Goal: Transaction & Acquisition: Purchase product/service

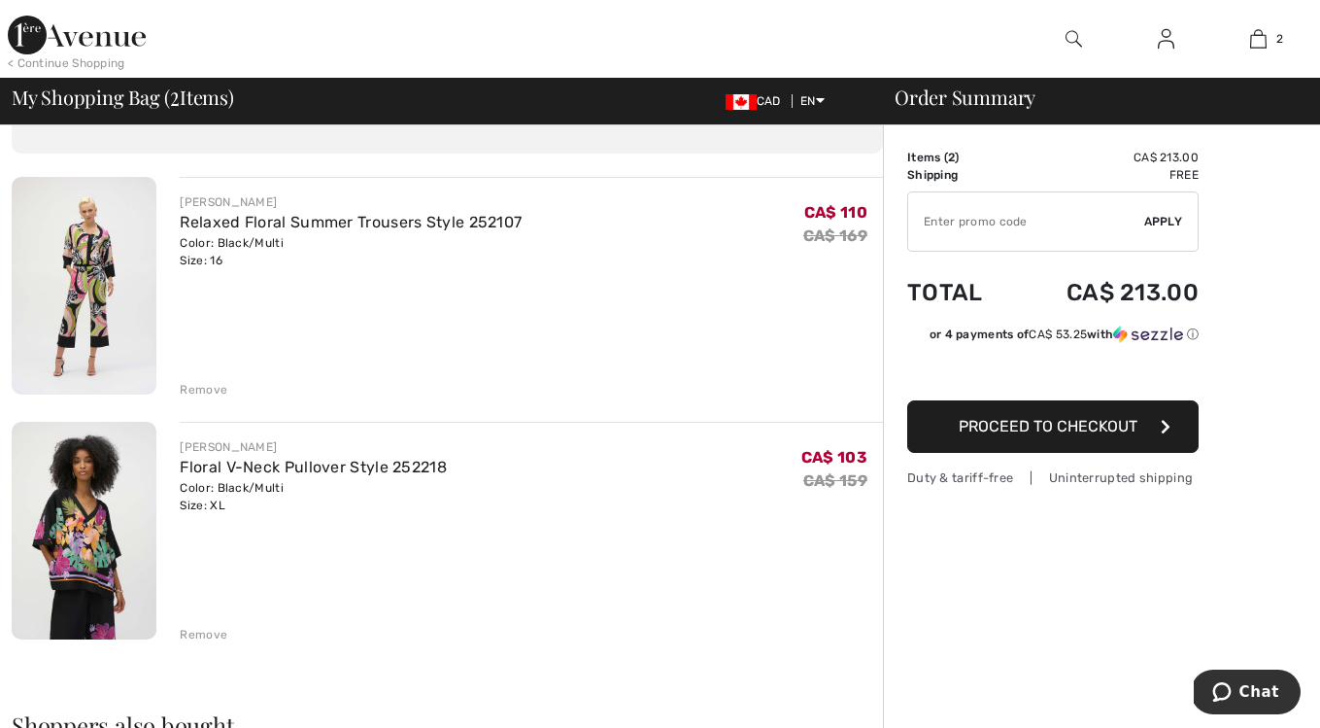
scroll to position [109, 0]
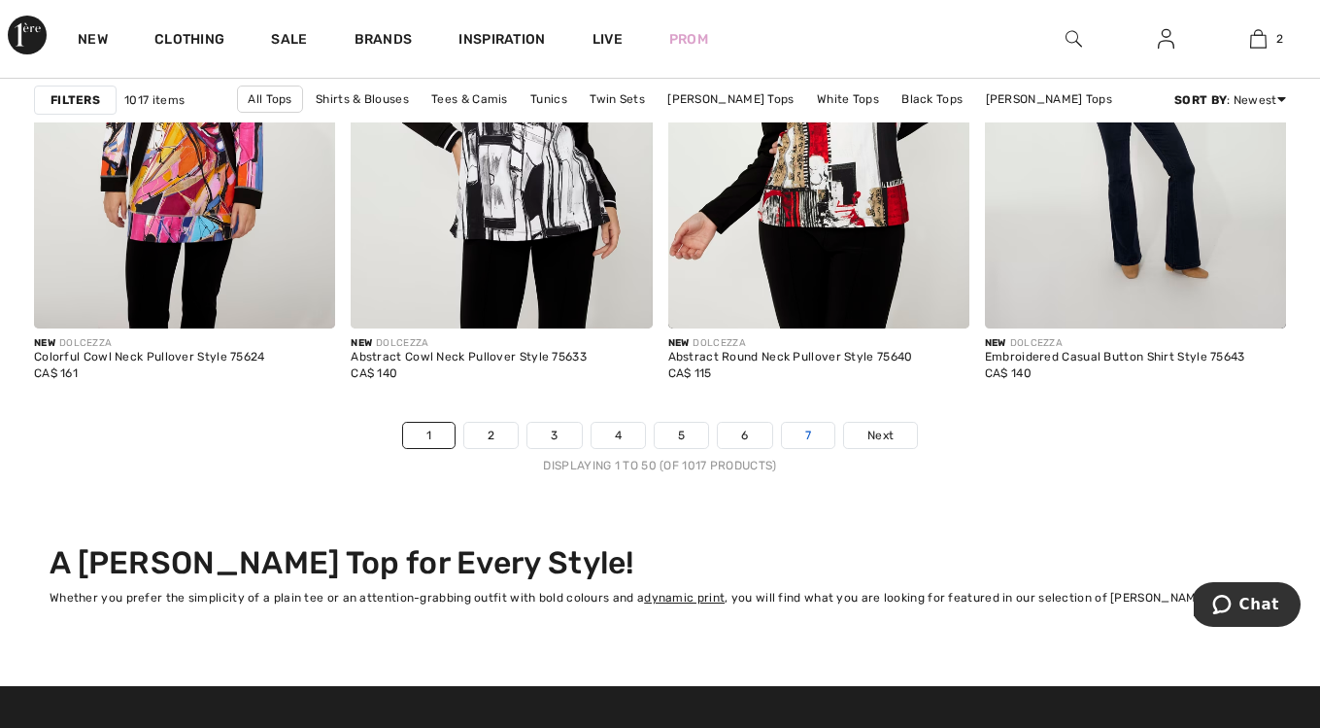
scroll to position [8400, 0]
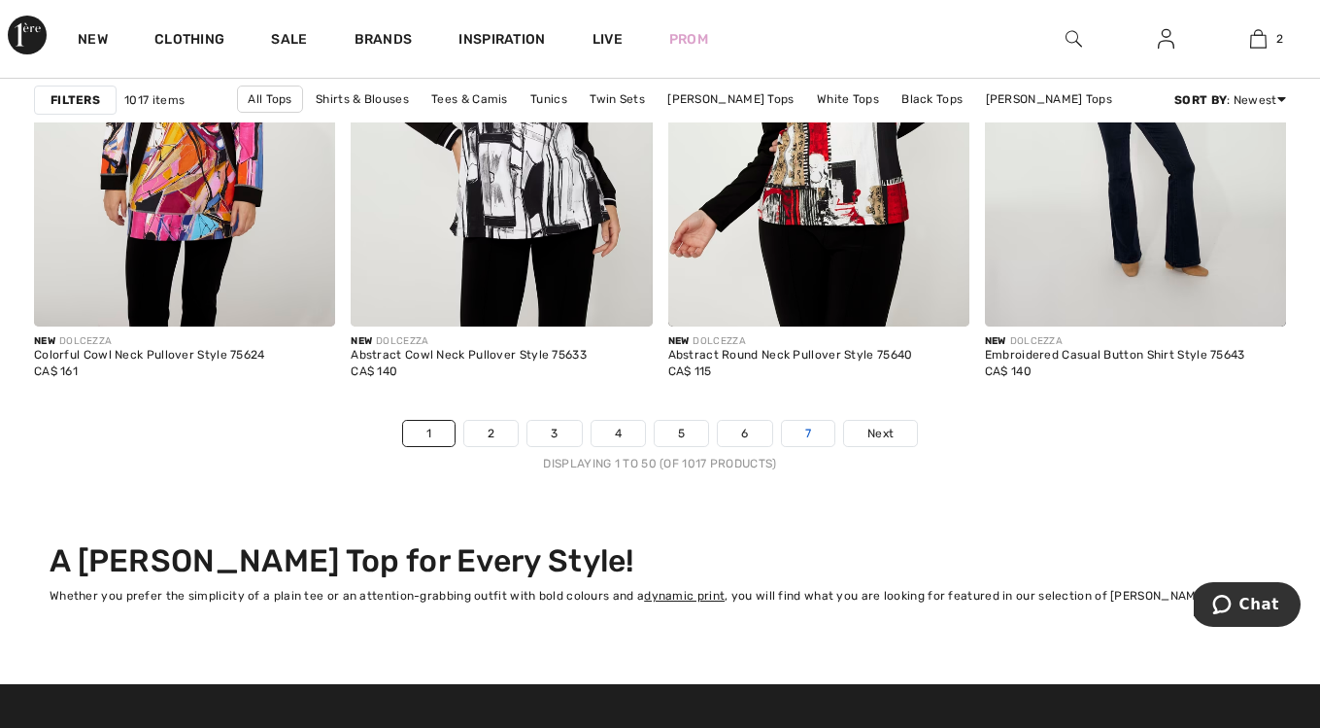
click at [812, 431] on link "7" at bounding box center [808, 433] width 52 height 25
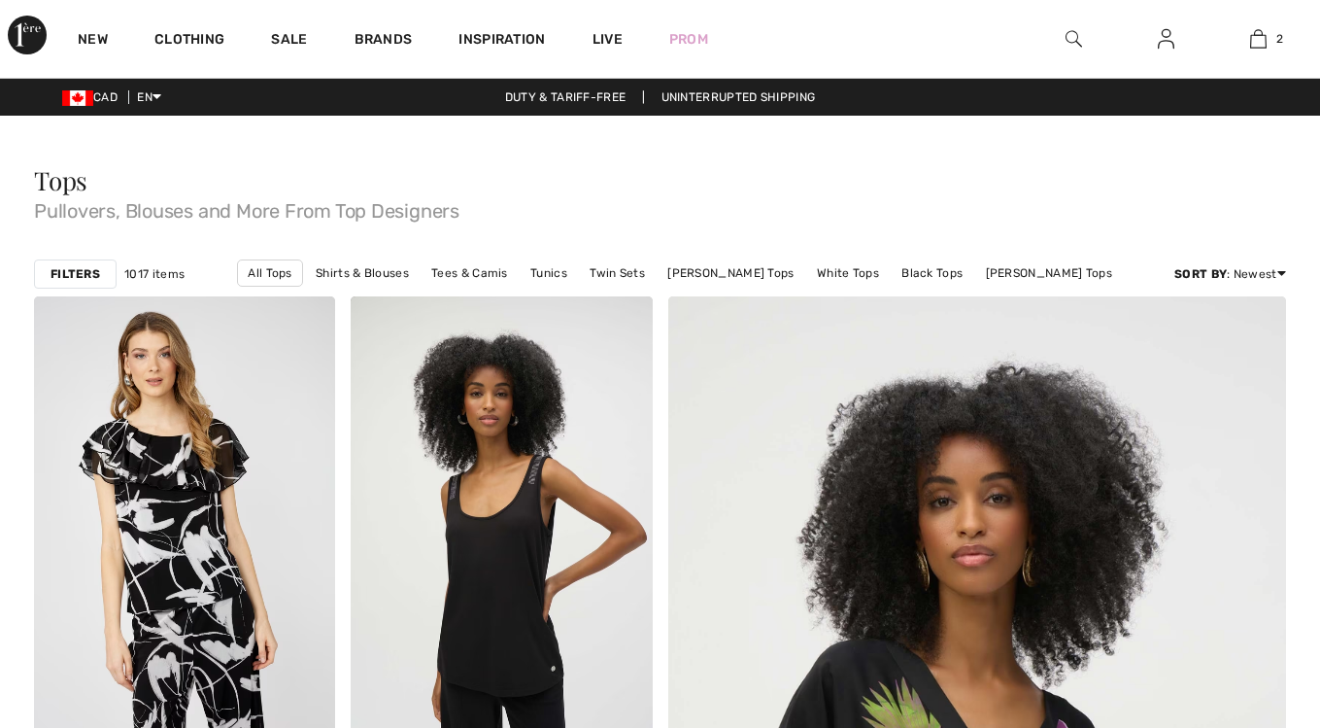
checkbox input "true"
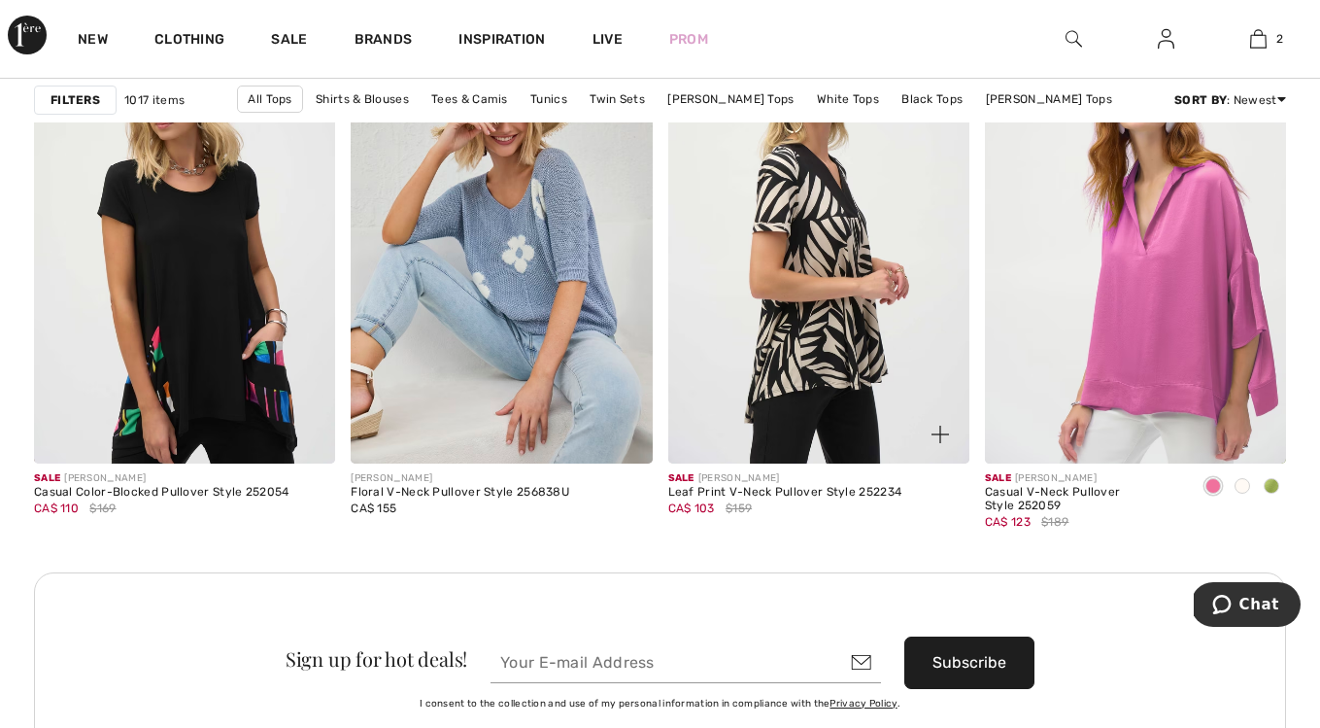
scroll to position [3863, 0]
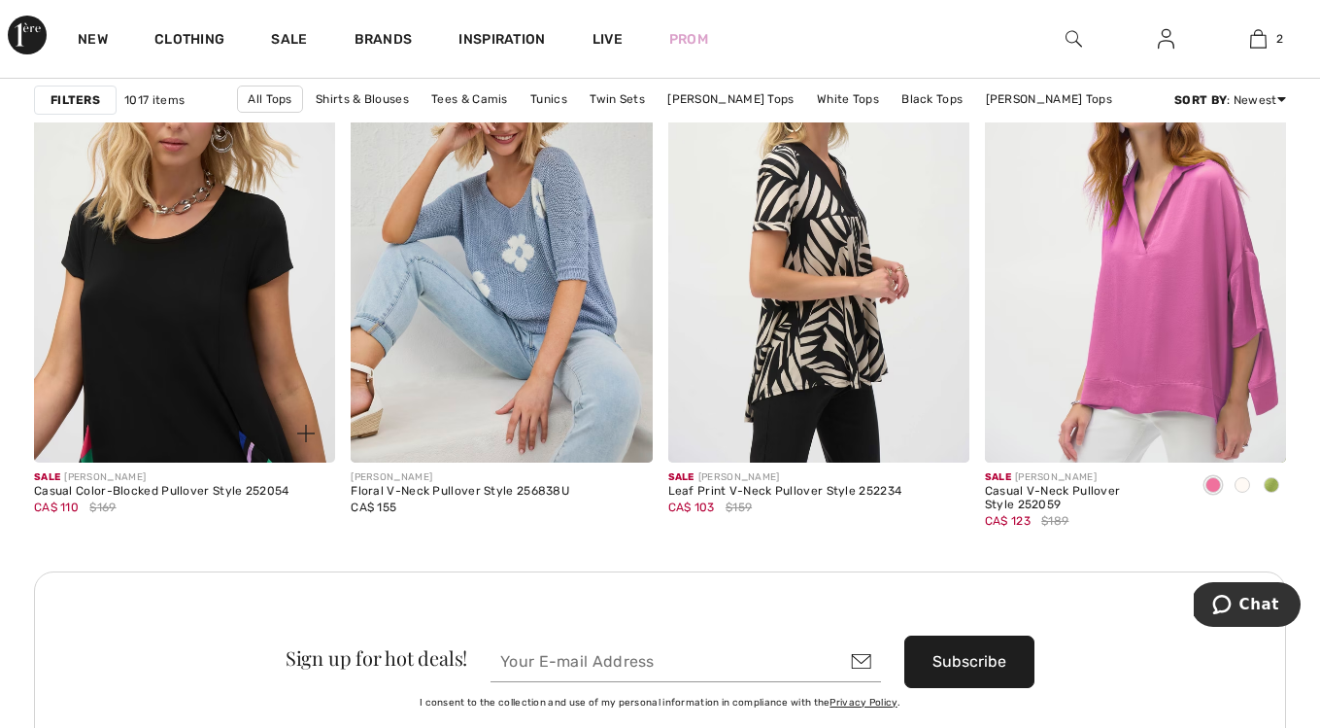
click at [248, 374] on img at bounding box center [184, 237] width 301 height 452
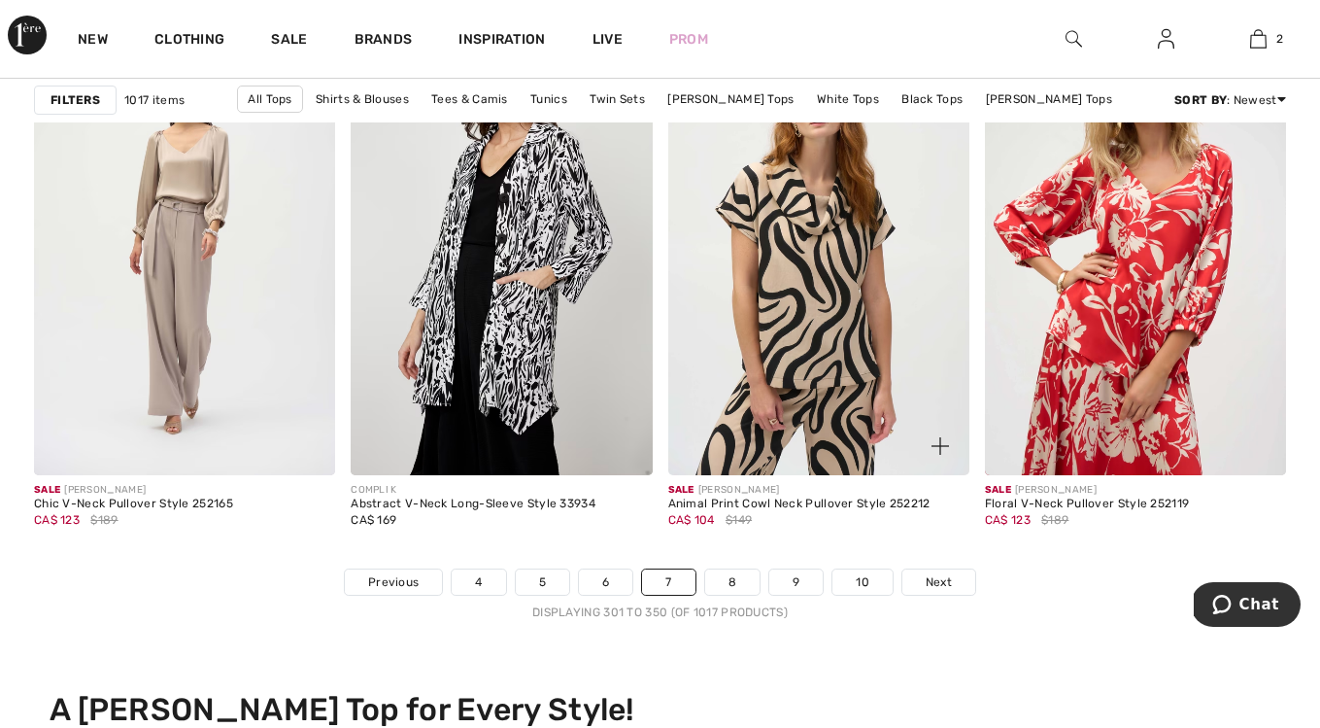
scroll to position [8253, 0]
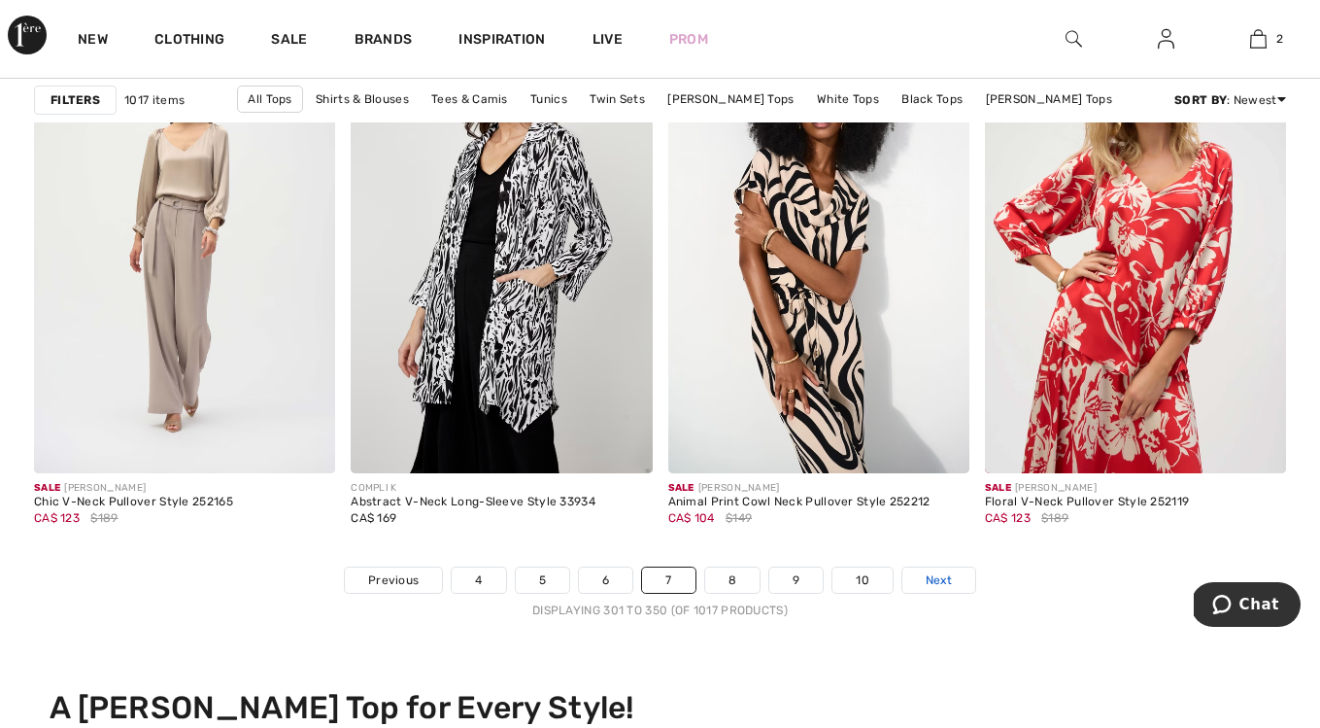
click at [939, 582] on span "Next" at bounding box center [939, 579] width 26 height 17
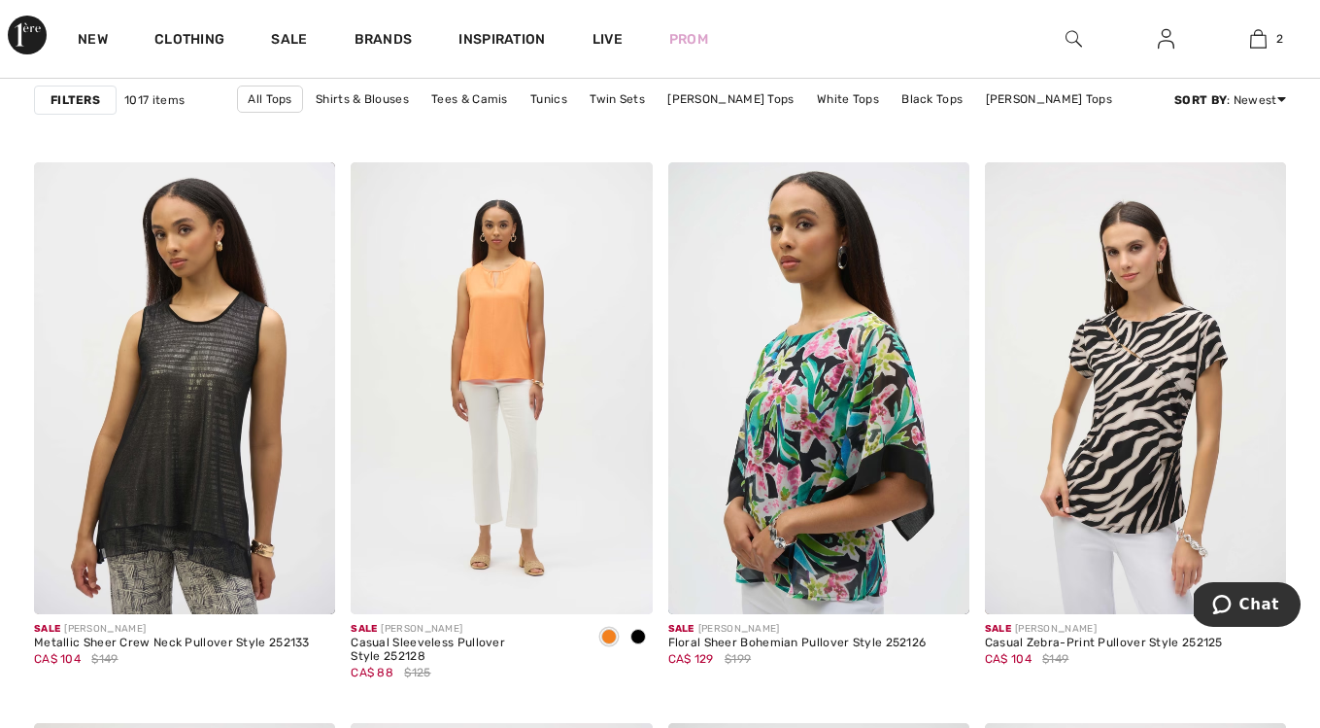
scroll to position [1257, 0]
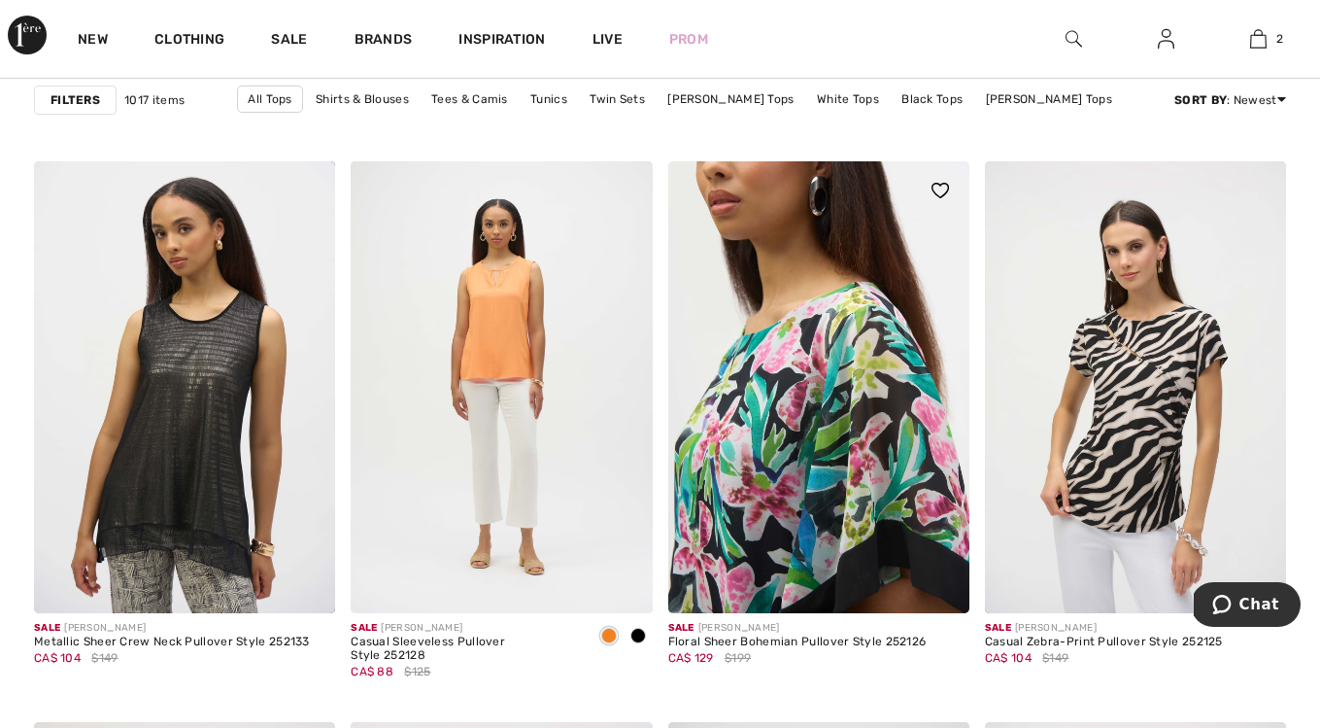
click at [839, 443] on img at bounding box center [818, 387] width 301 height 452
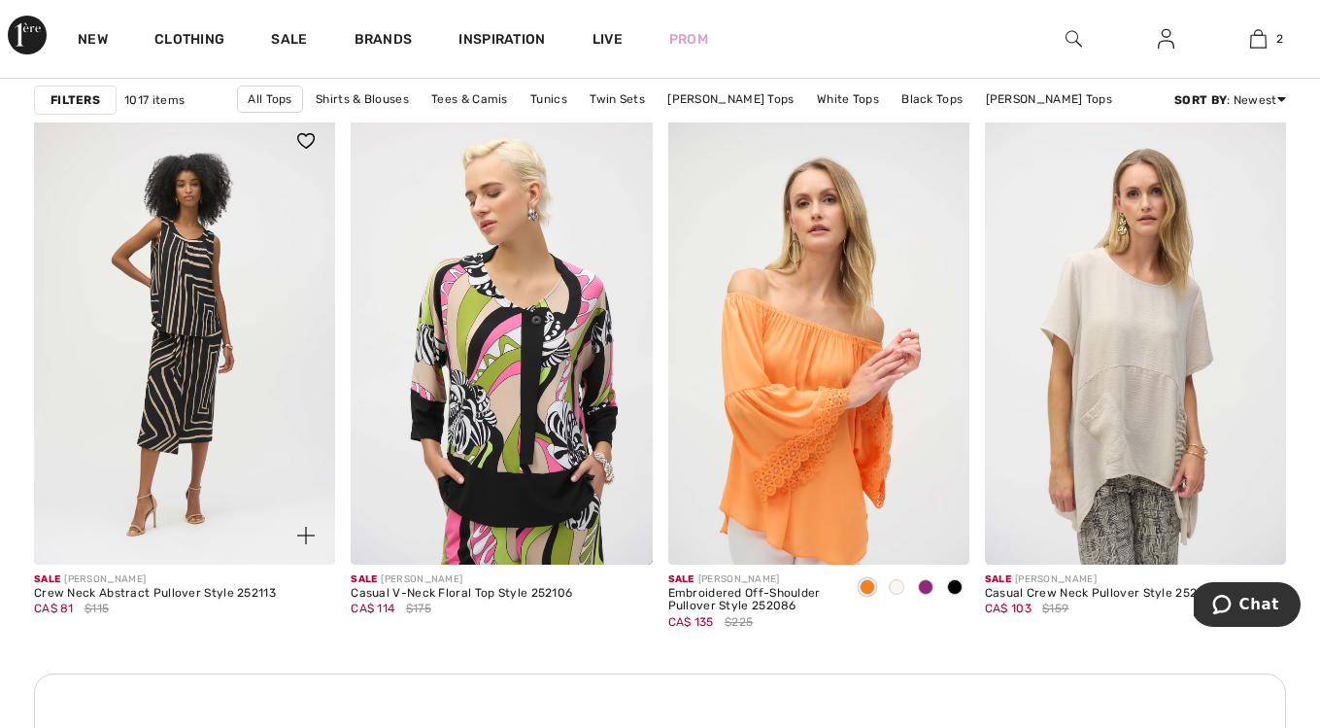
scroll to position [1861, 0]
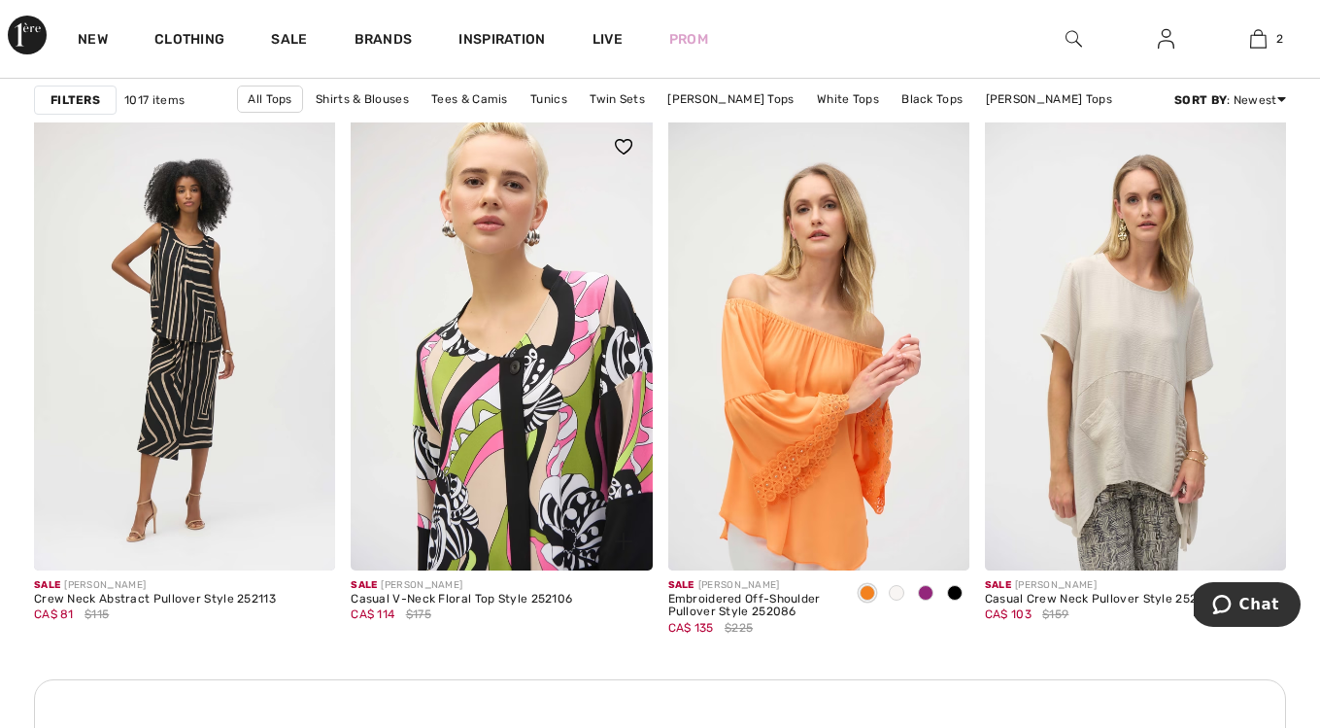
click at [571, 428] on img at bounding box center [501, 344] width 301 height 452
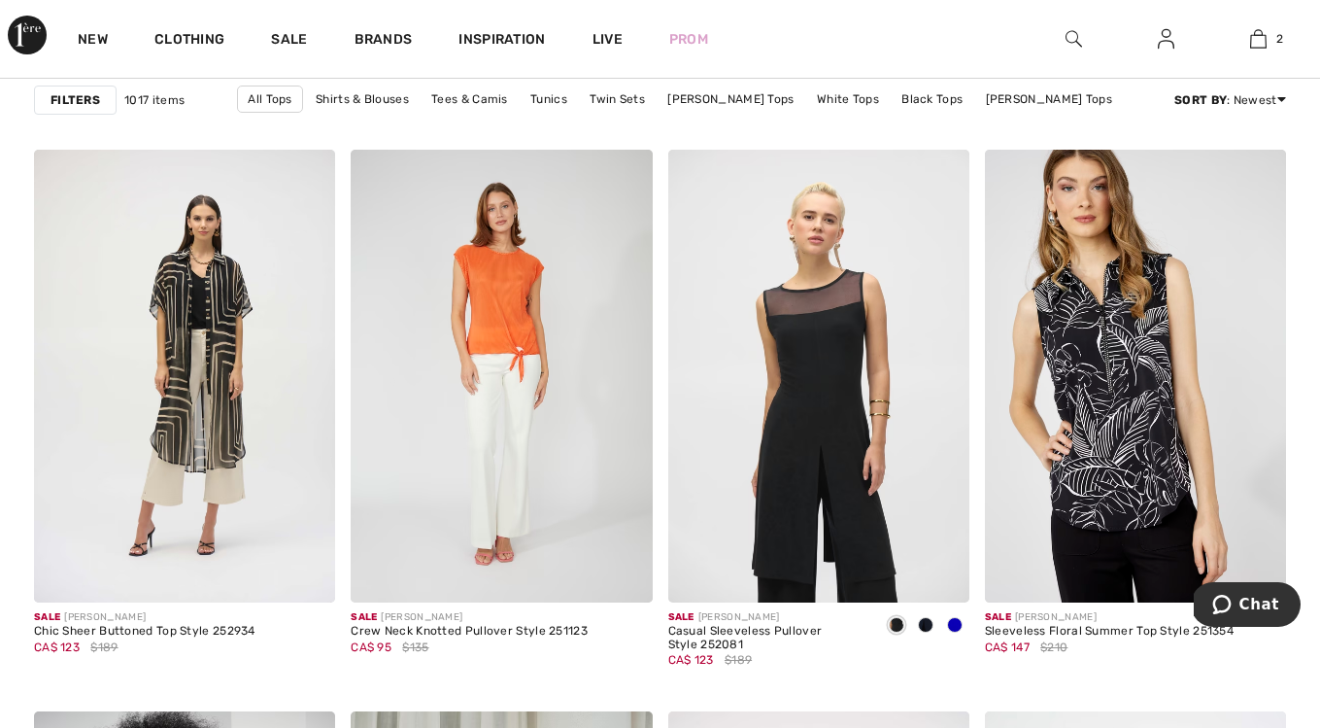
scroll to position [3161, 0]
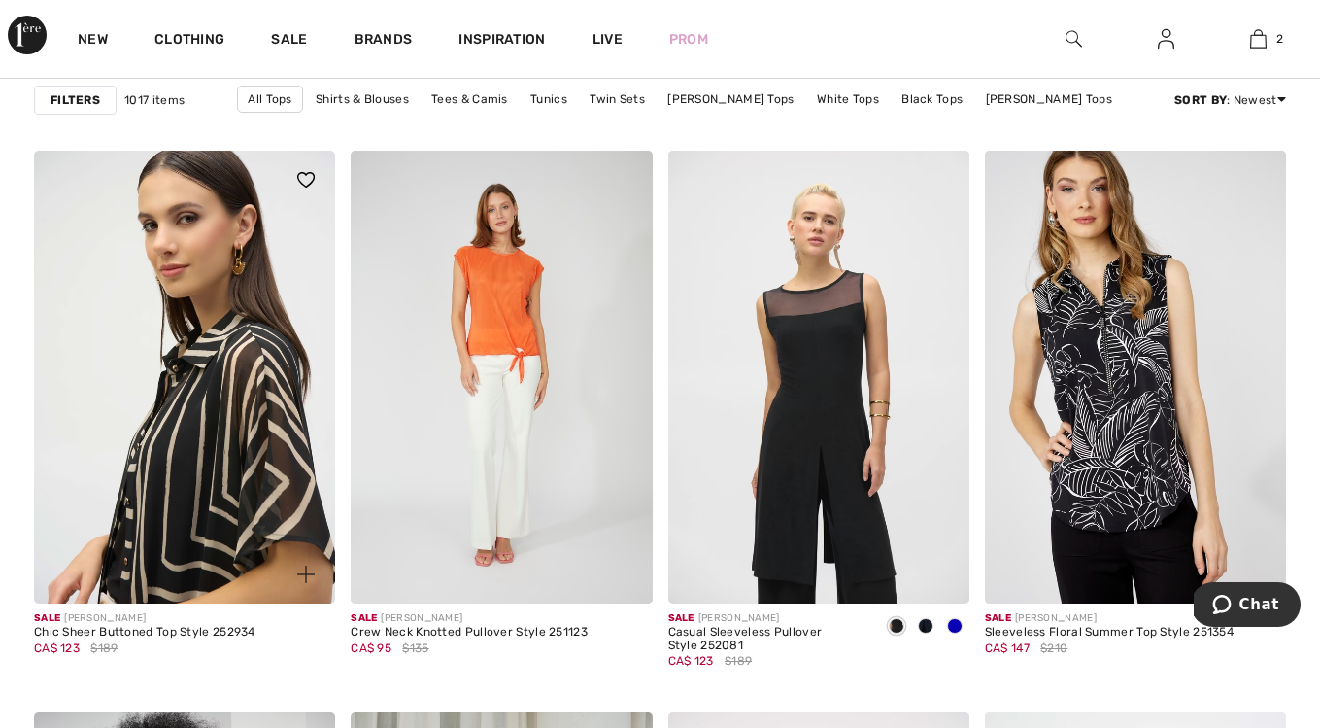
click at [232, 453] on img at bounding box center [184, 377] width 301 height 452
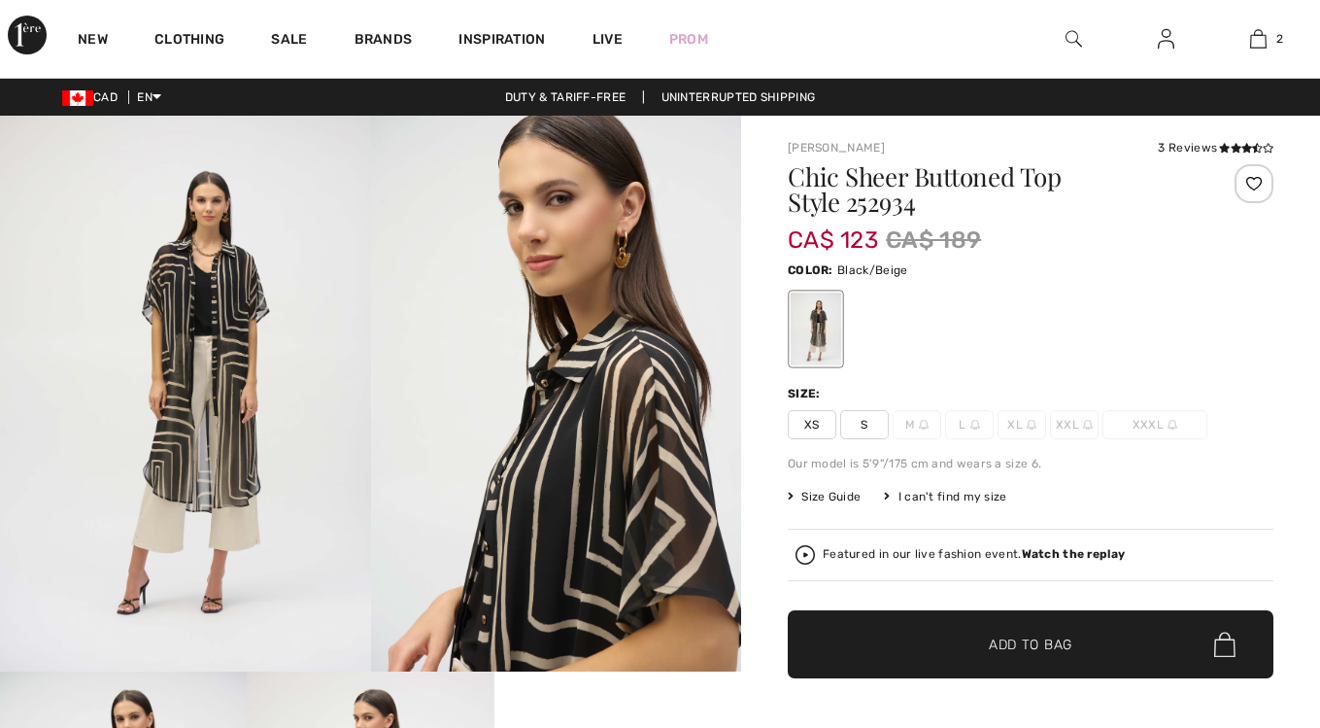
checkbox input "true"
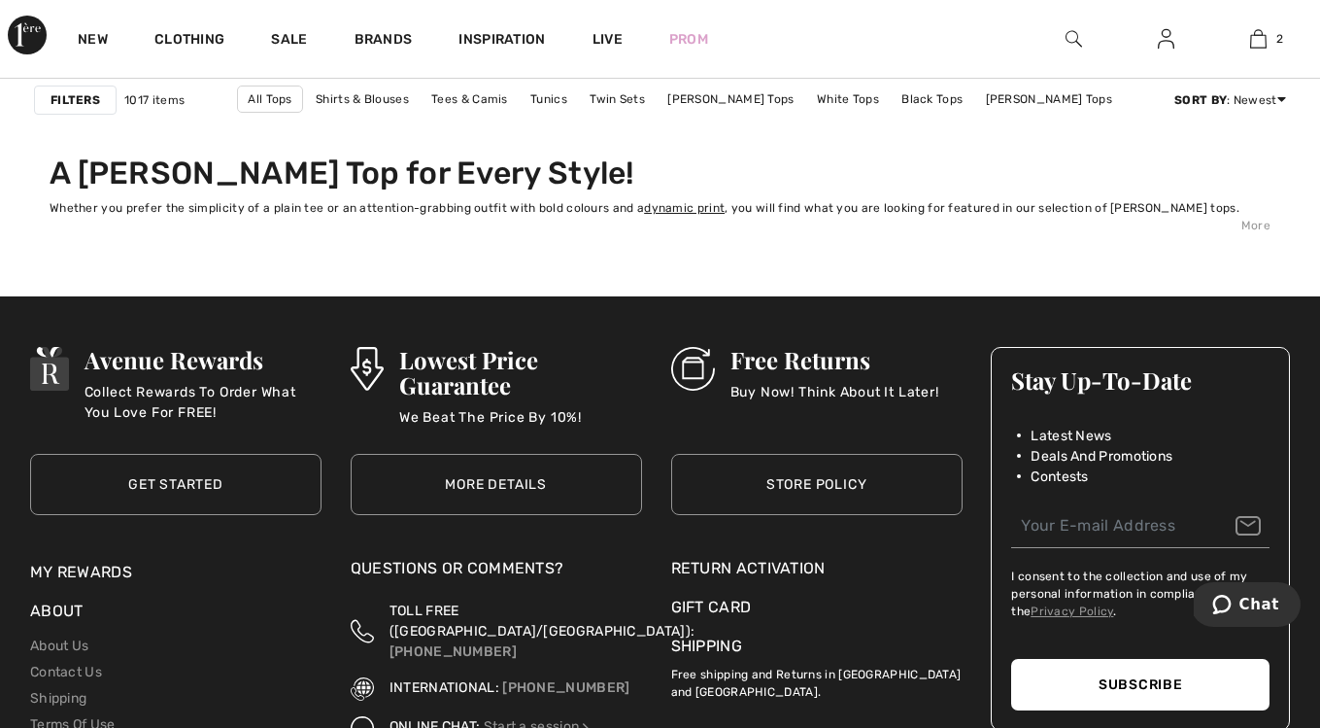
scroll to position [8798, 0]
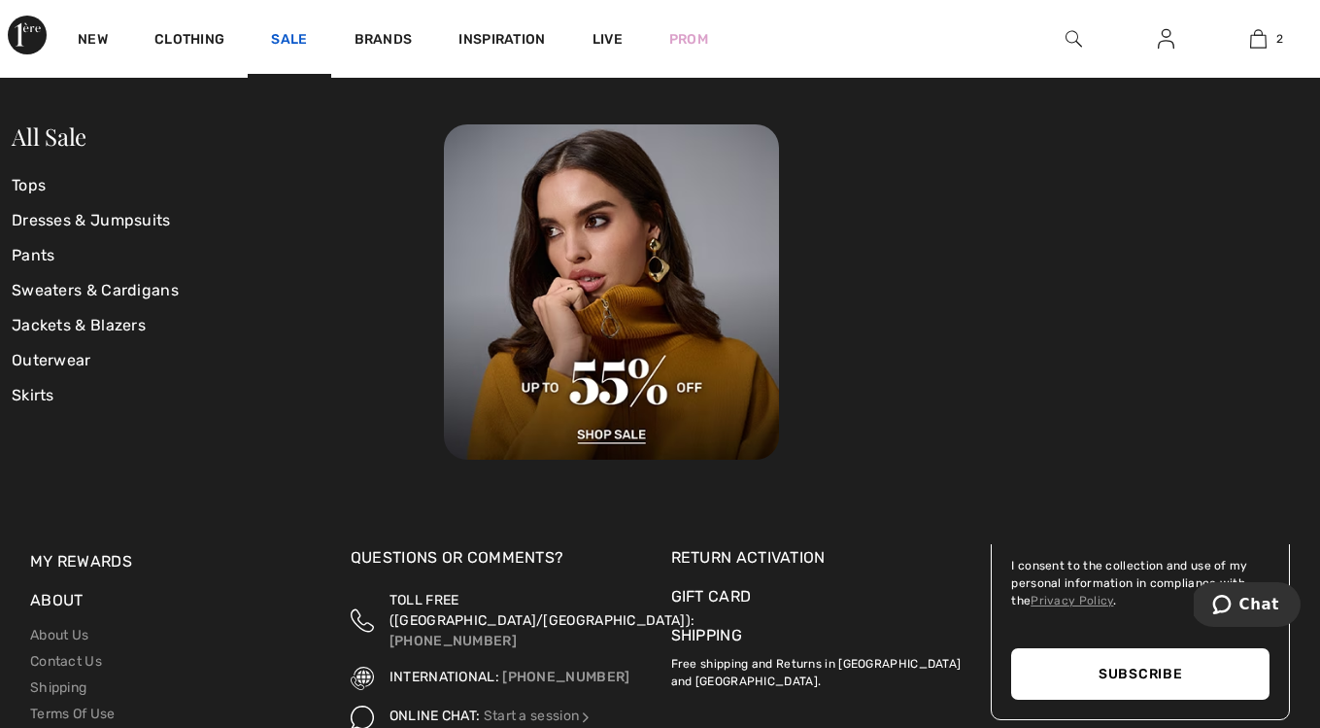
click at [290, 47] on link "Sale" at bounding box center [289, 41] width 36 height 20
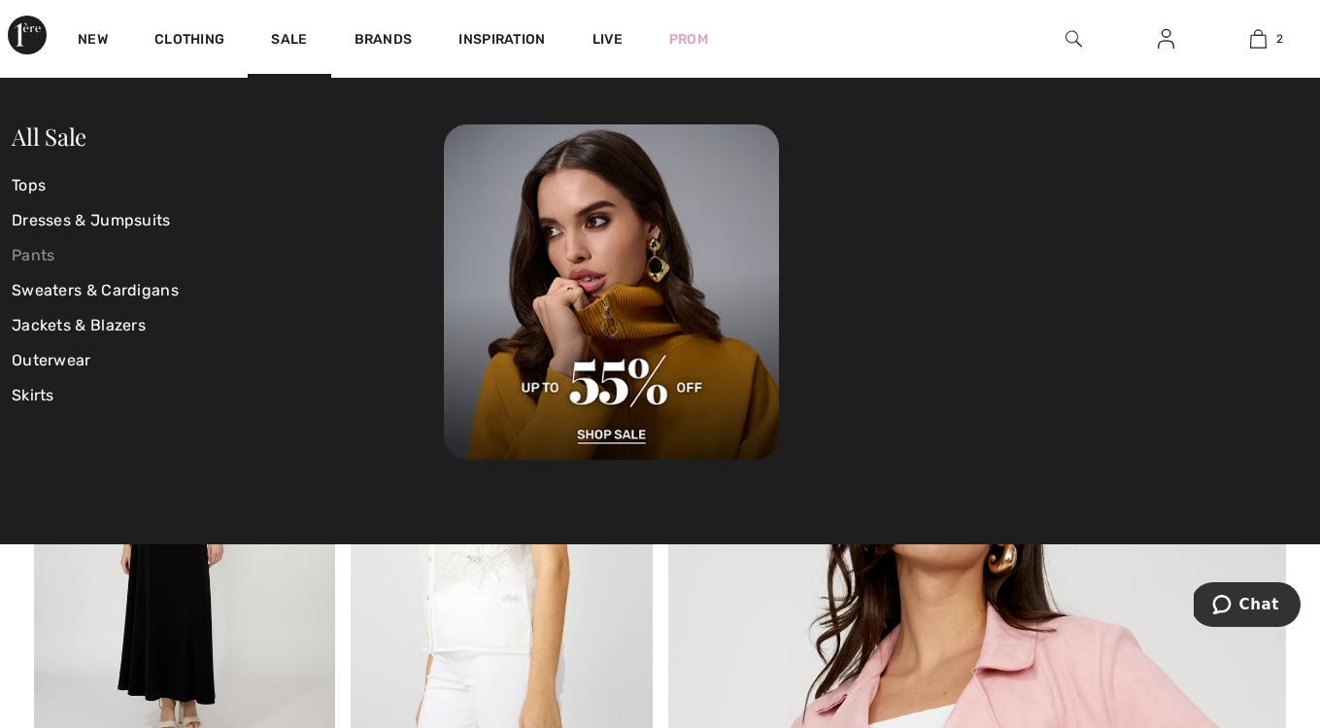
click at [46, 251] on link "Pants" at bounding box center [228, 255] width 432 height 35
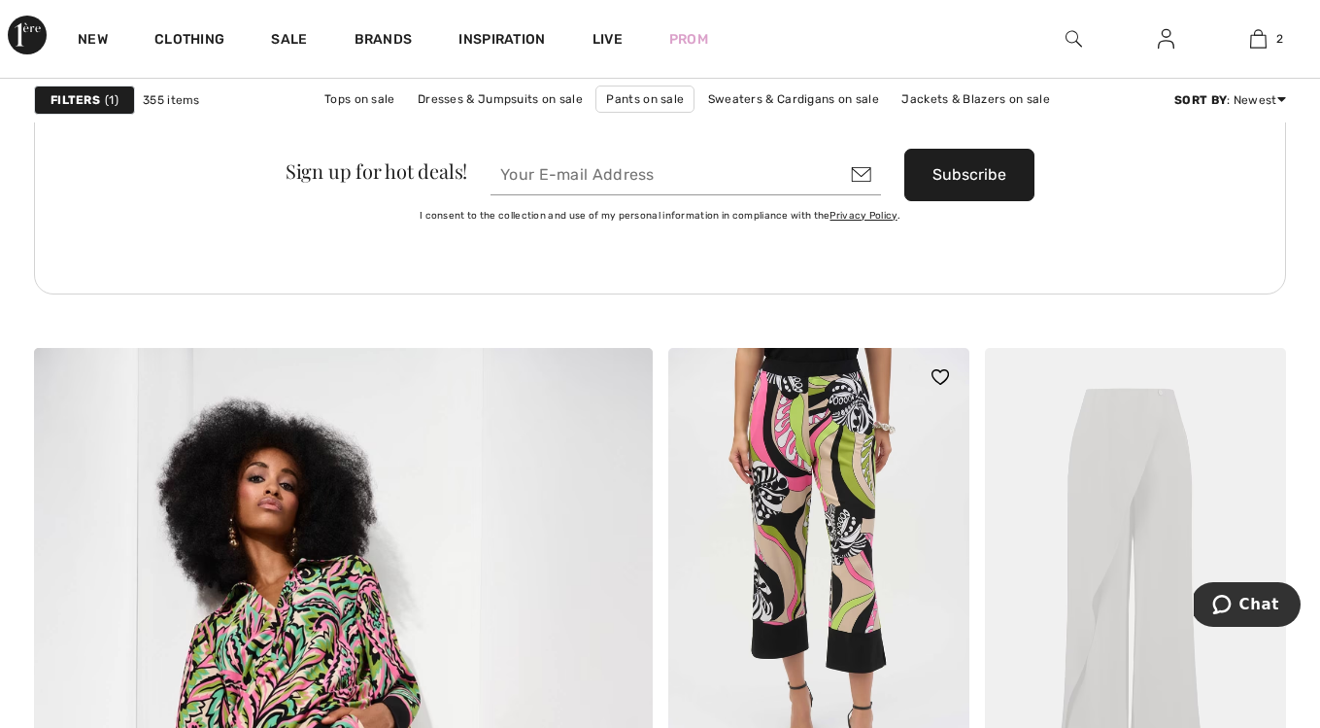
scroll to position [4334, 0]
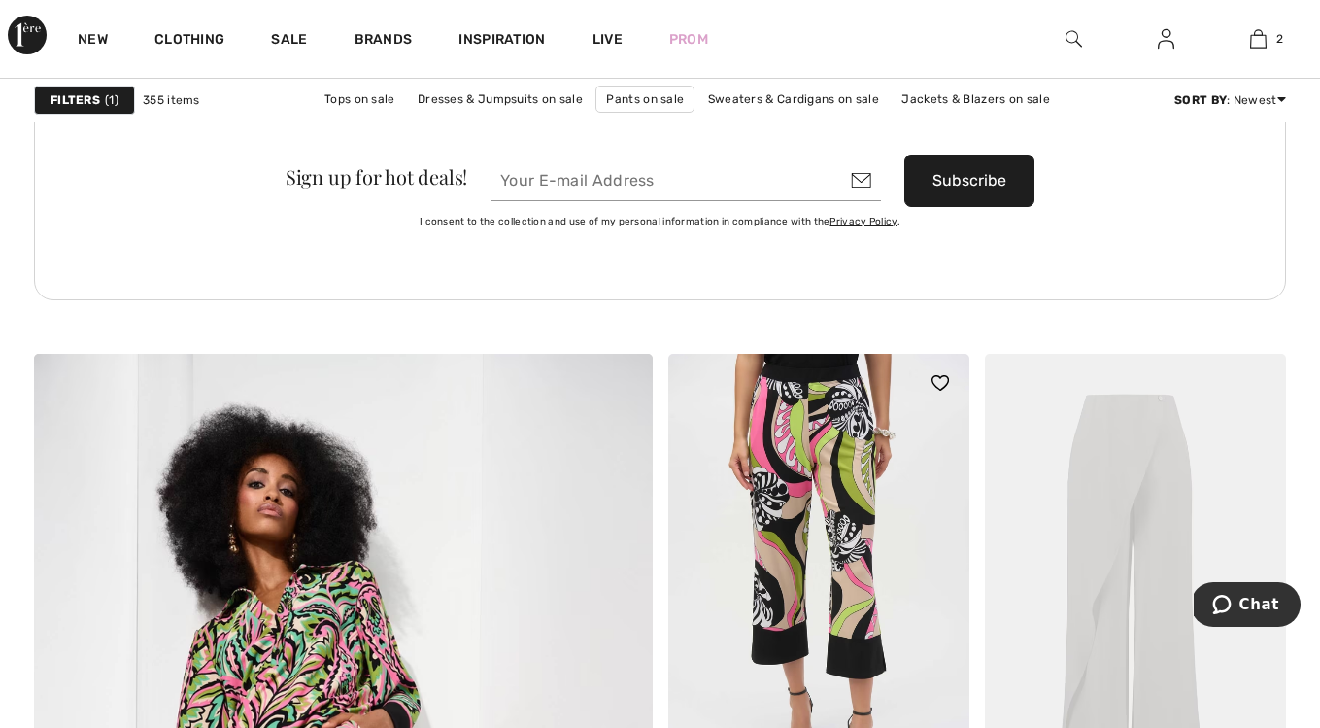
click at [847, 439] on img at bounding box center [818, 580] width 301 height 452
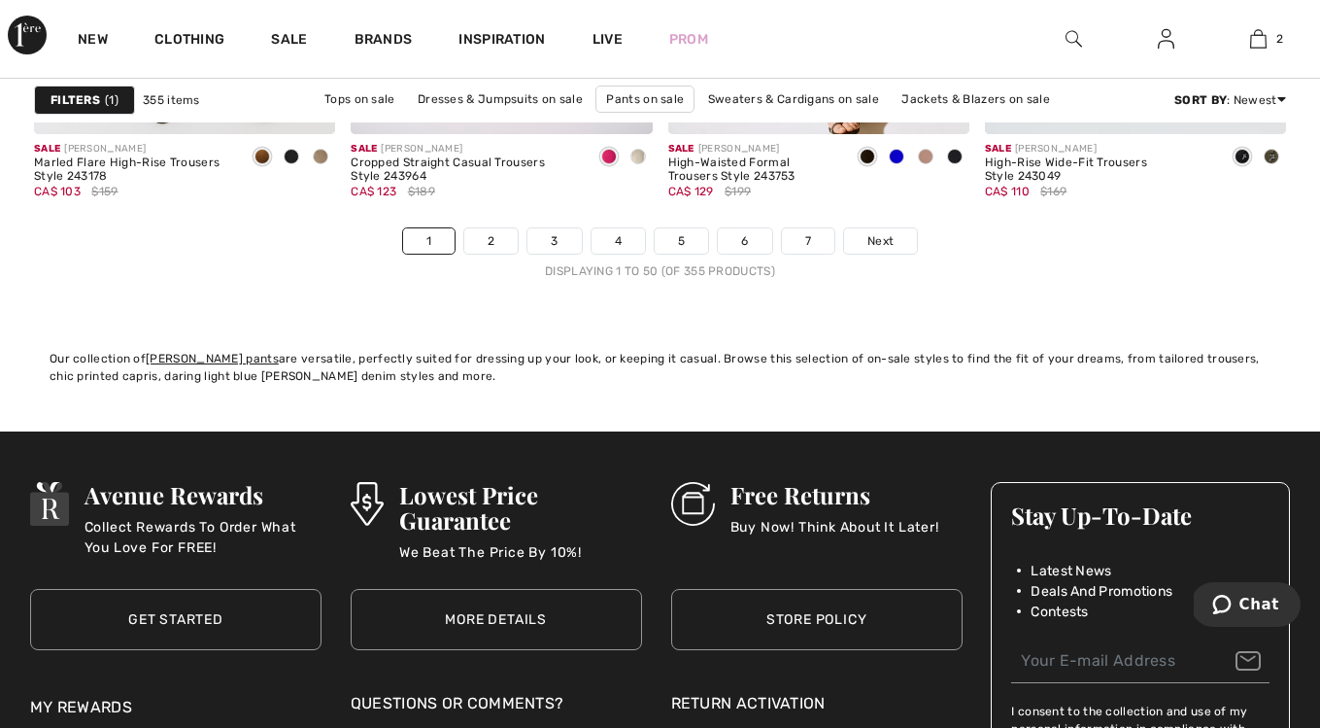
scroll to position [8610, 0]
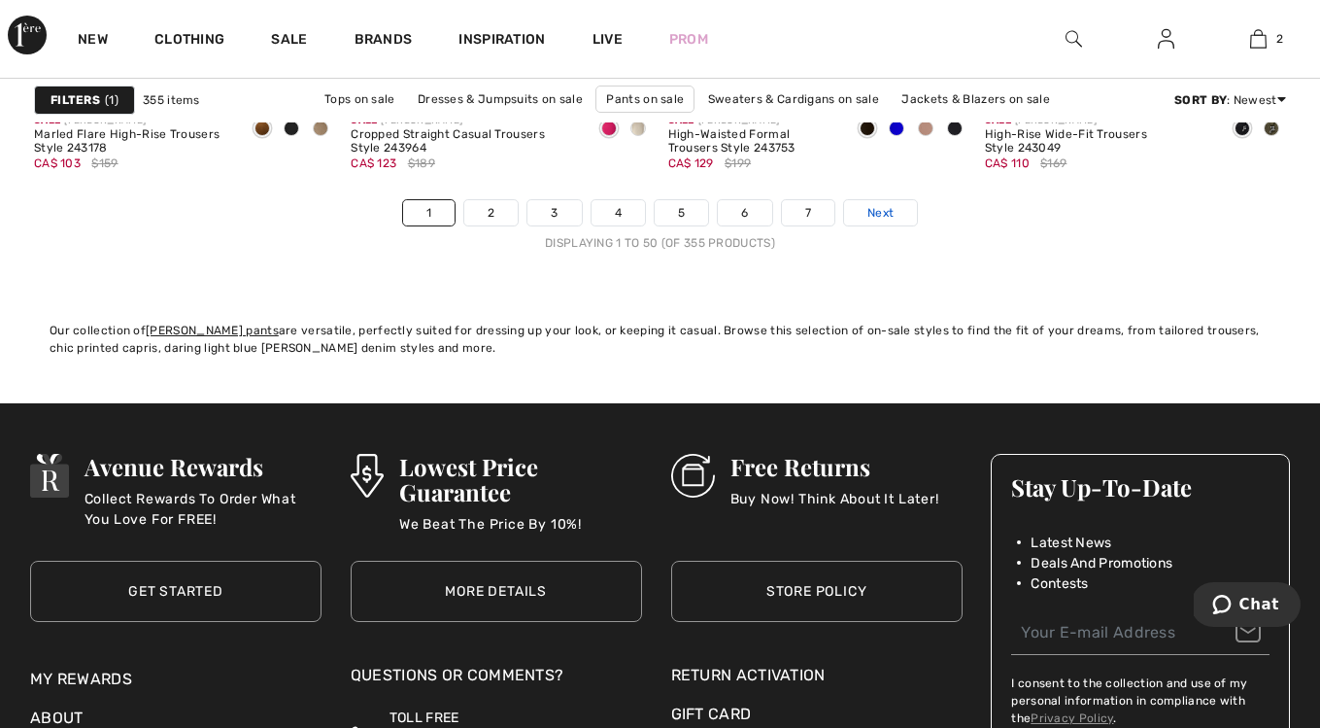
click at [895, 207] on link "Next" at bounding box center [880, 212] width 73 height 25
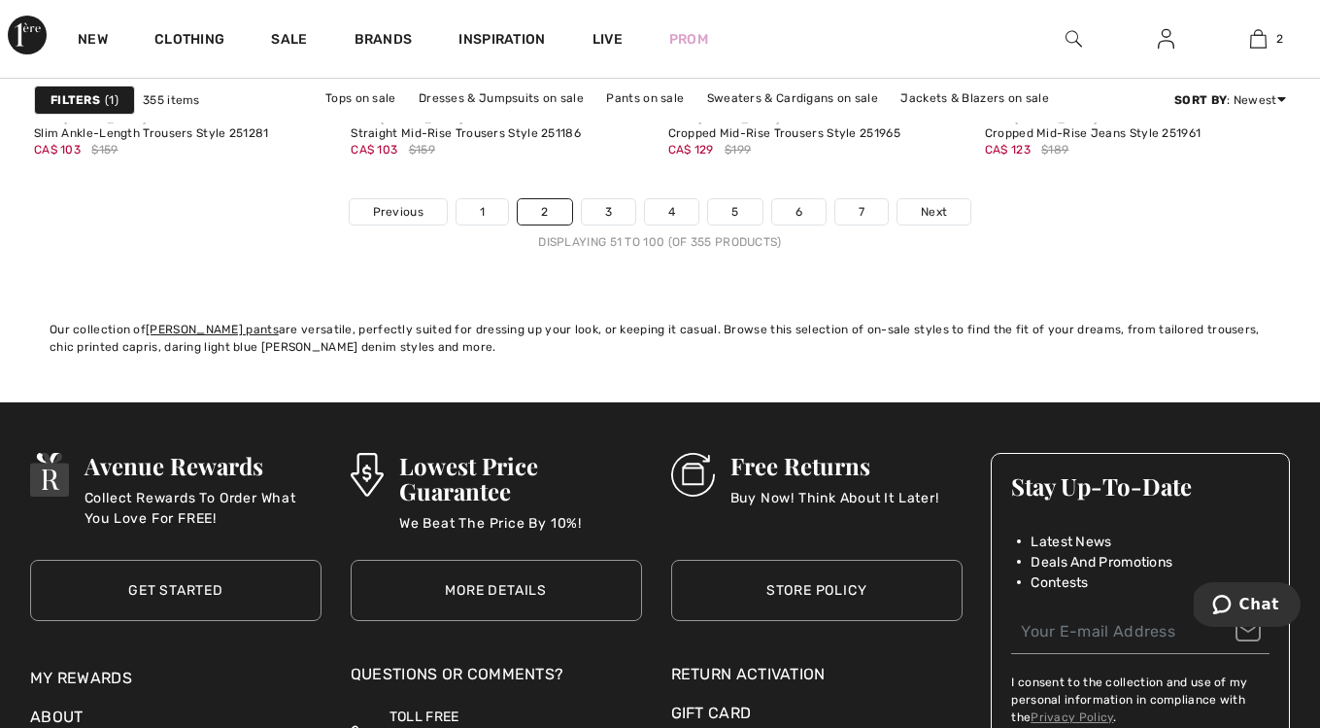
scroll to position [8613, 0]
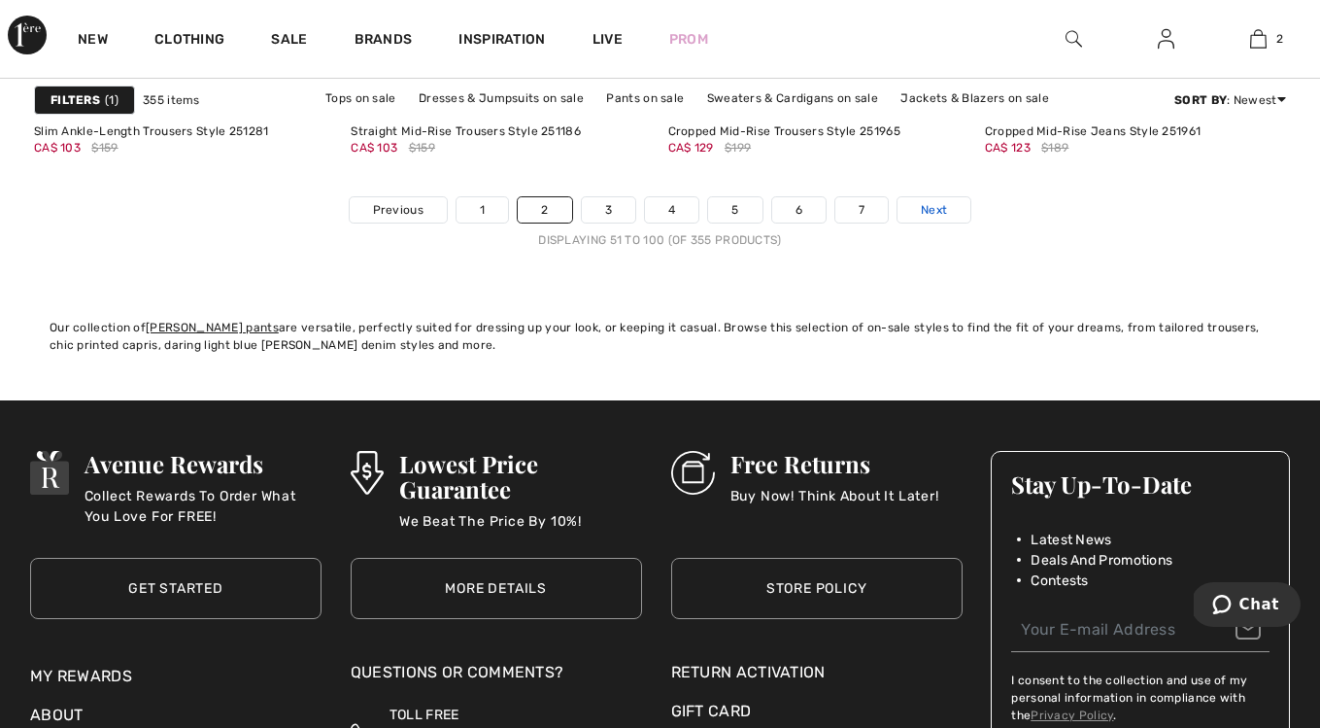
click at [937, 208] on span "Next" at bounding box center [934, 209] width 26 height 17
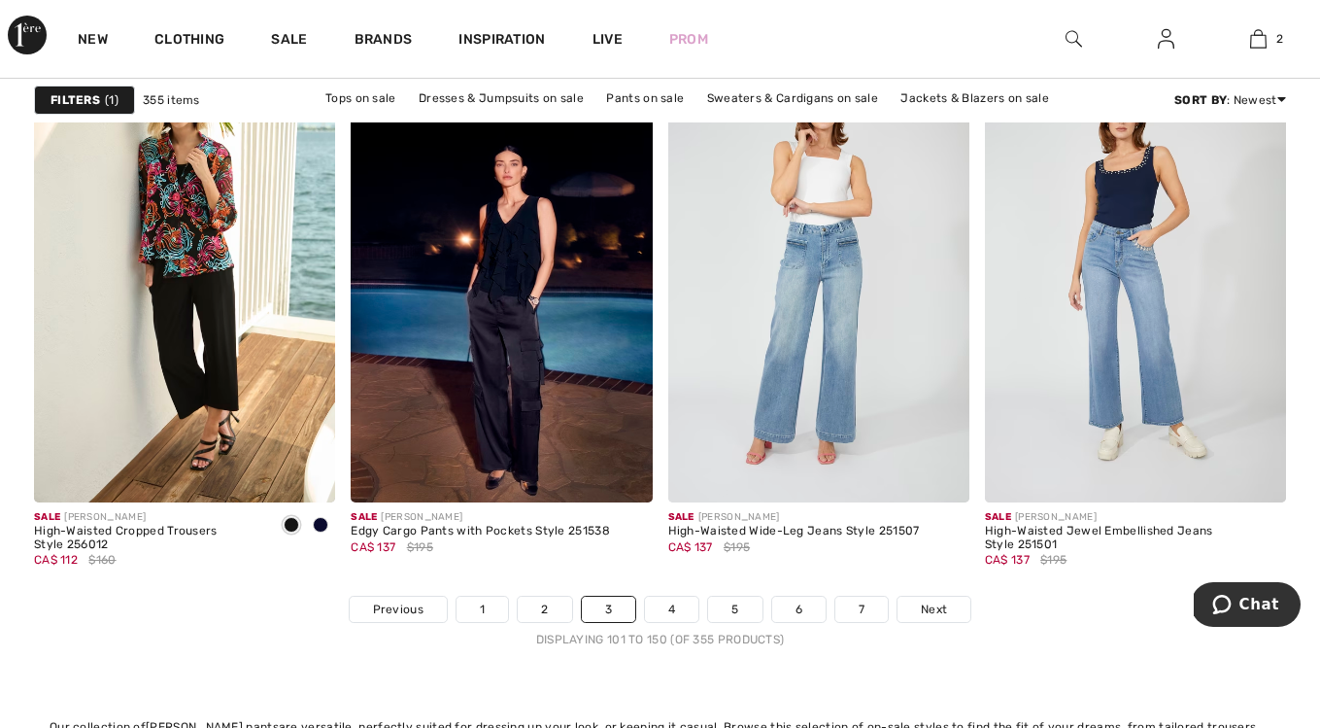
scroll to position [8216, 0]
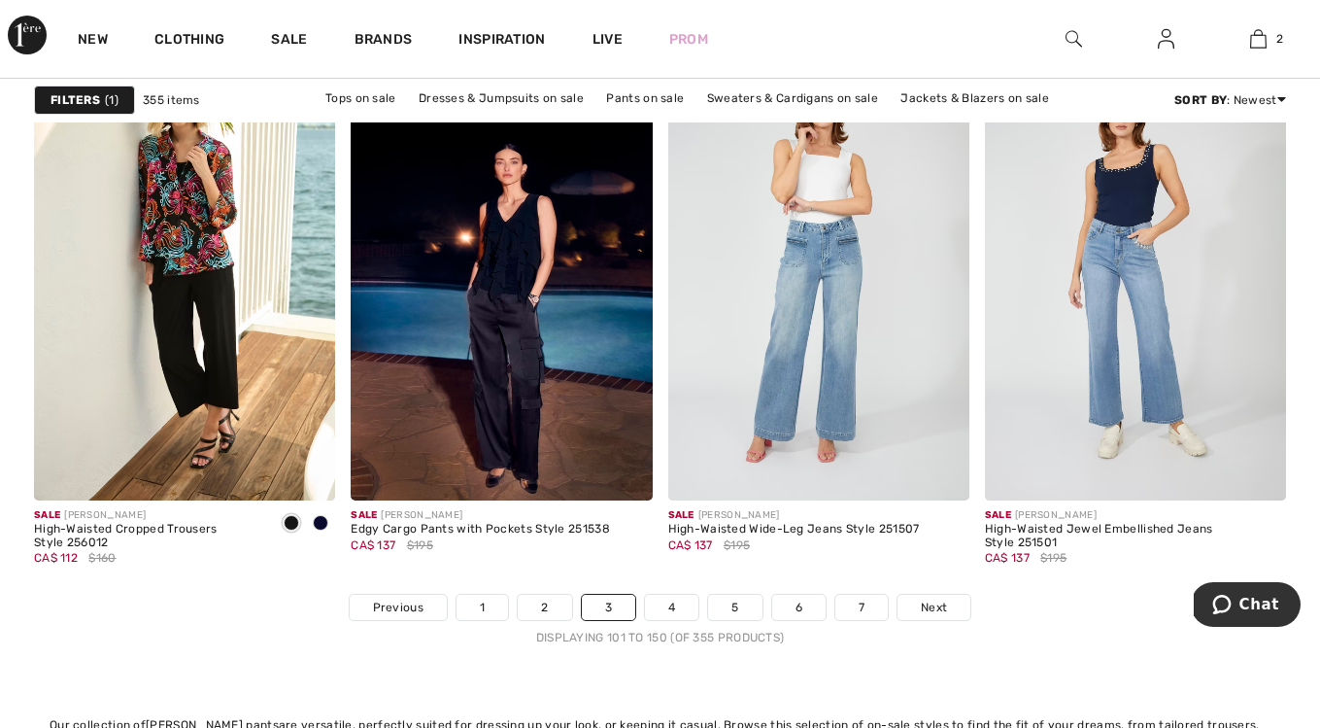
click at [937, 208] on img at bounding box center [818, 274] width 301 height 452
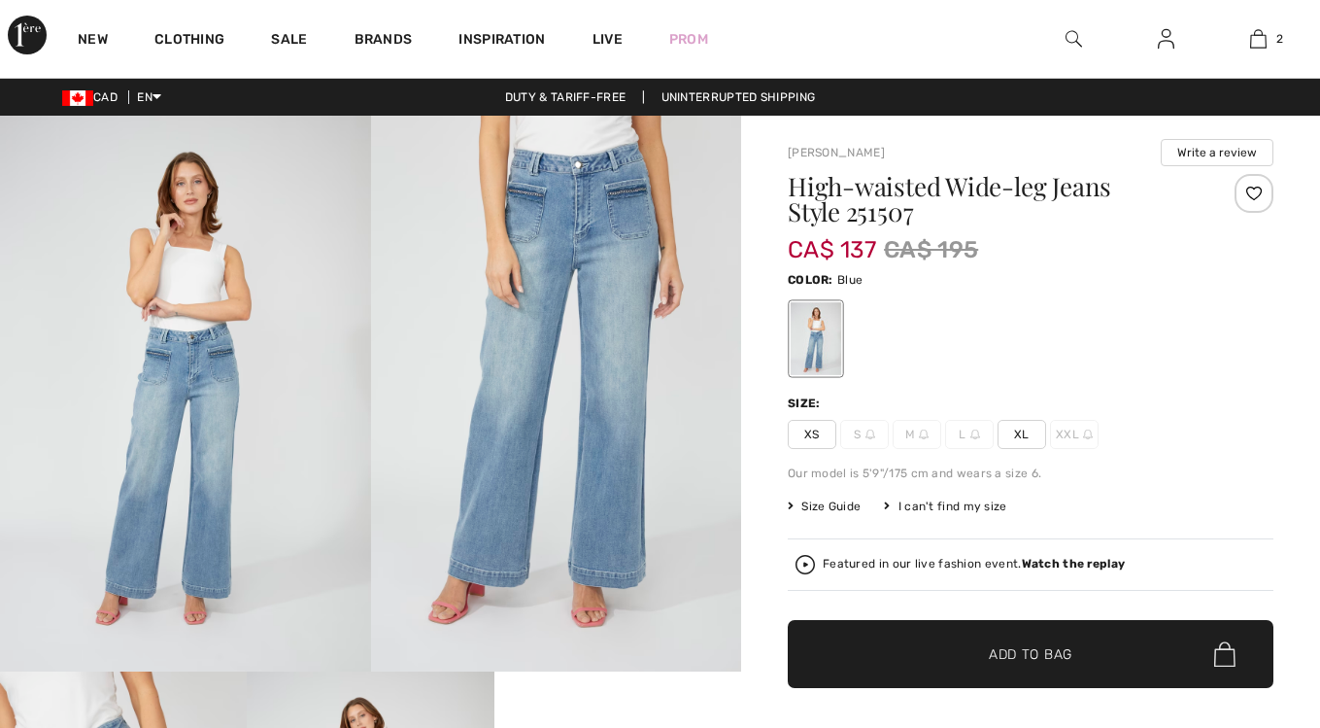
checkbox input "true"
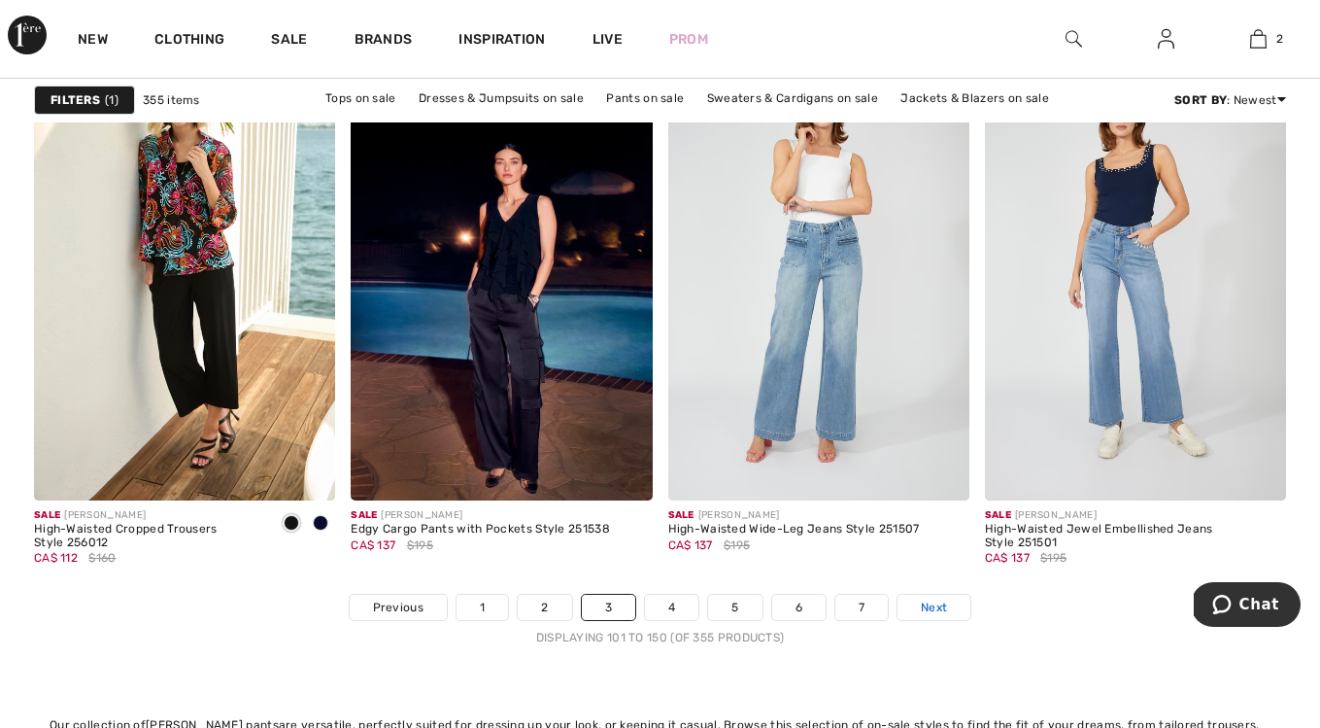
click at [932, 608] on span "Next" at bounding box center [934, 606] width 26 height 17
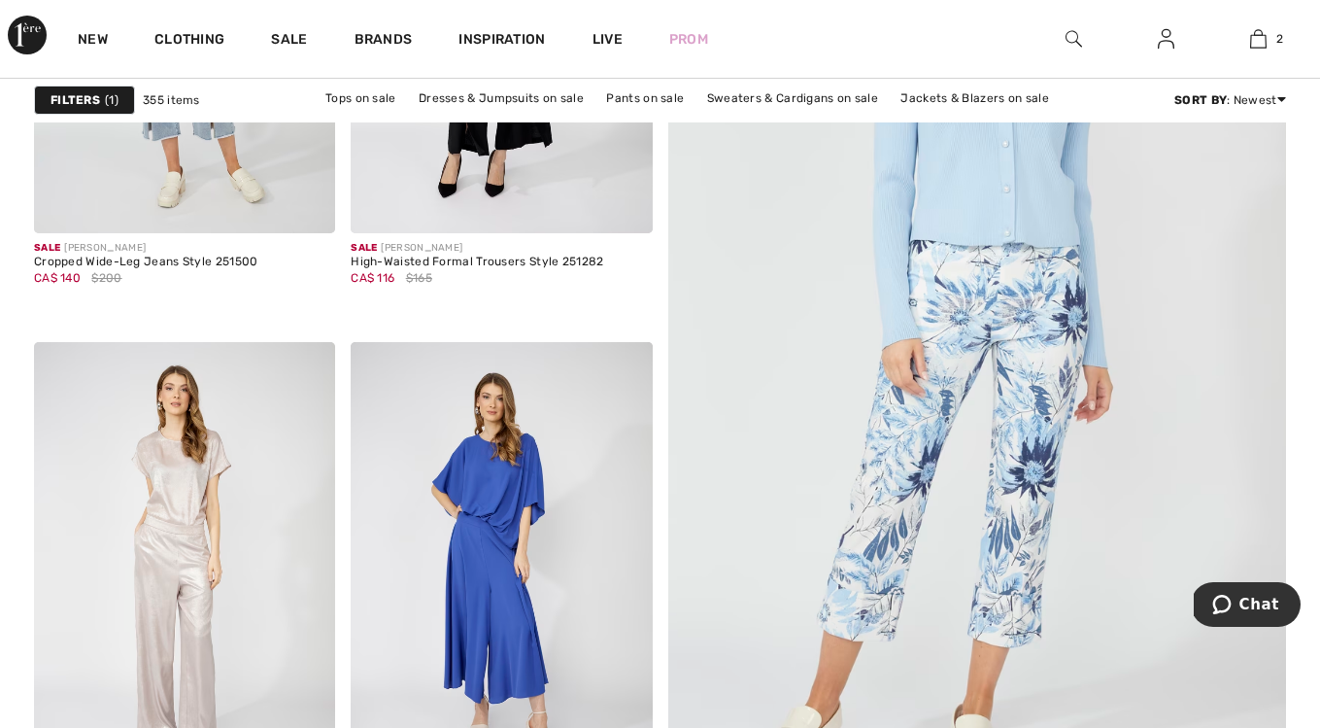
scroll to position [507, 0]
click at [1040, 544] on img at bounding box center [977, 335] width 742 height 1113
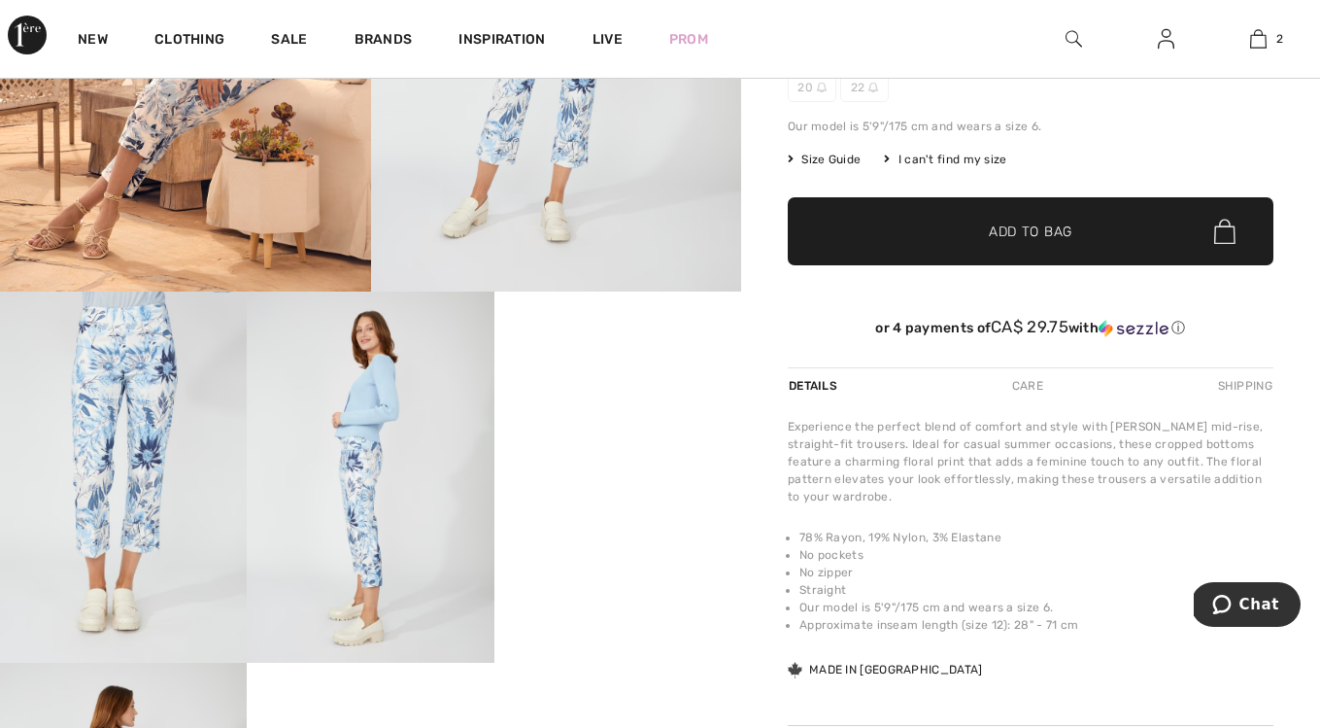
scroll to position [381, 0]
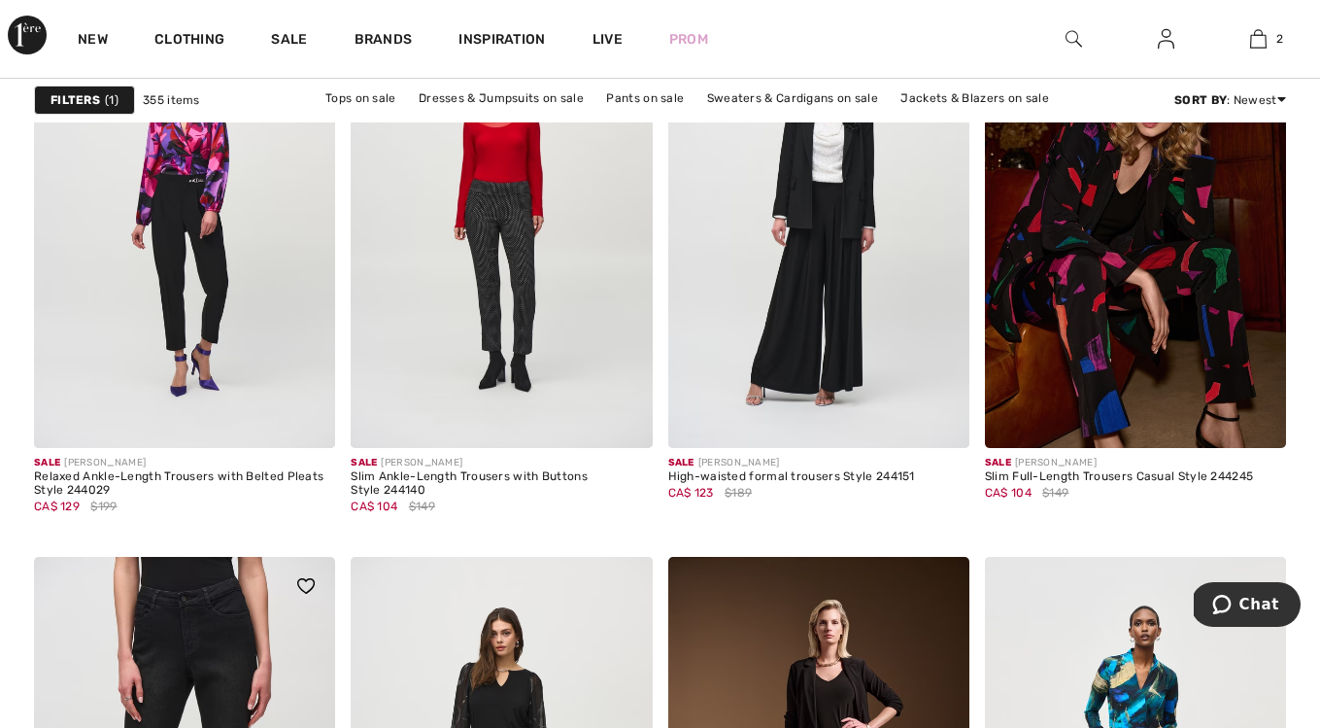
scroll to position [7130, 0]
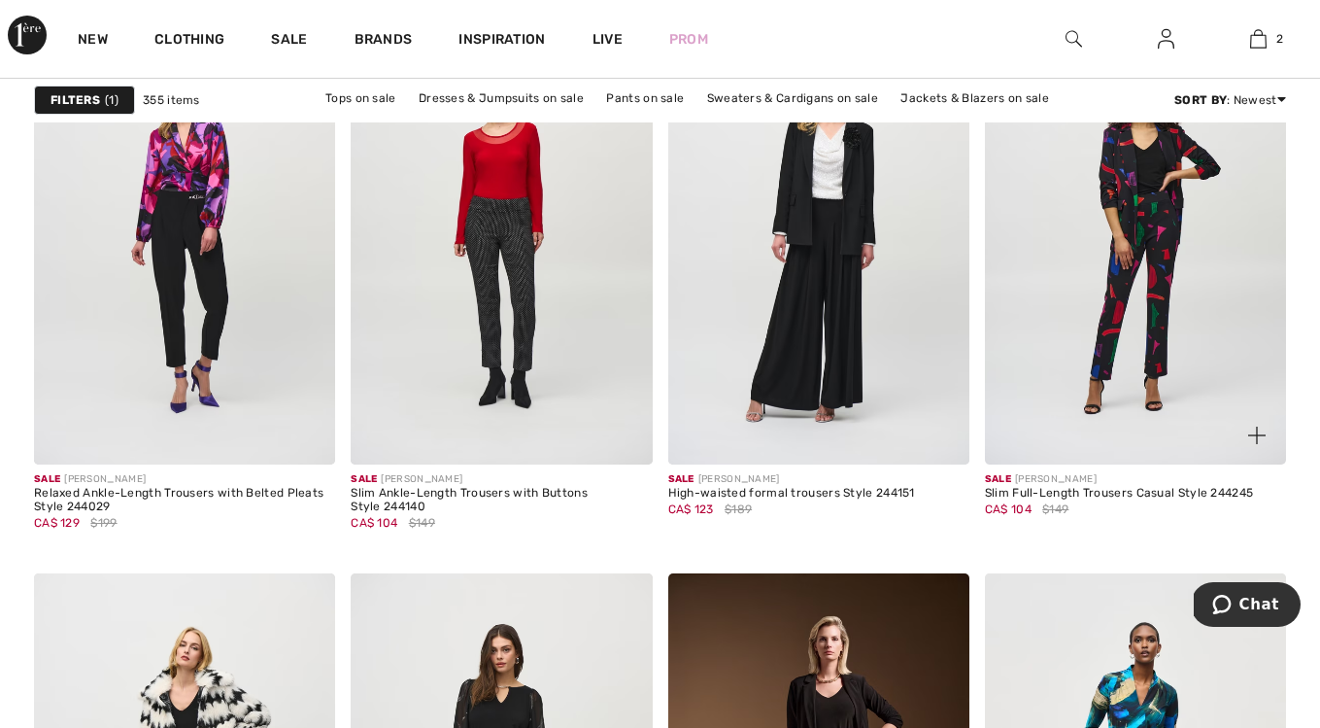
click at [1102, 378] on img at bounding box center [1135, 239] width 301 height 452
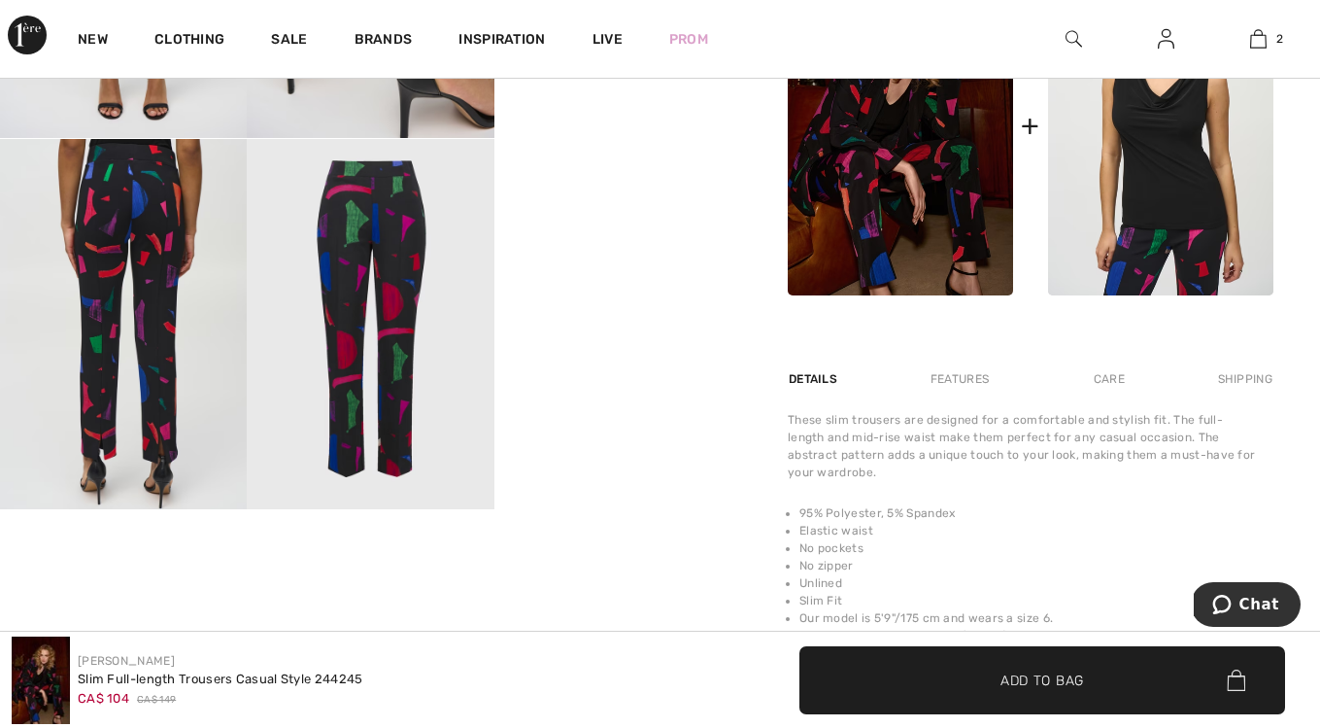
scroll to position [904, 0]
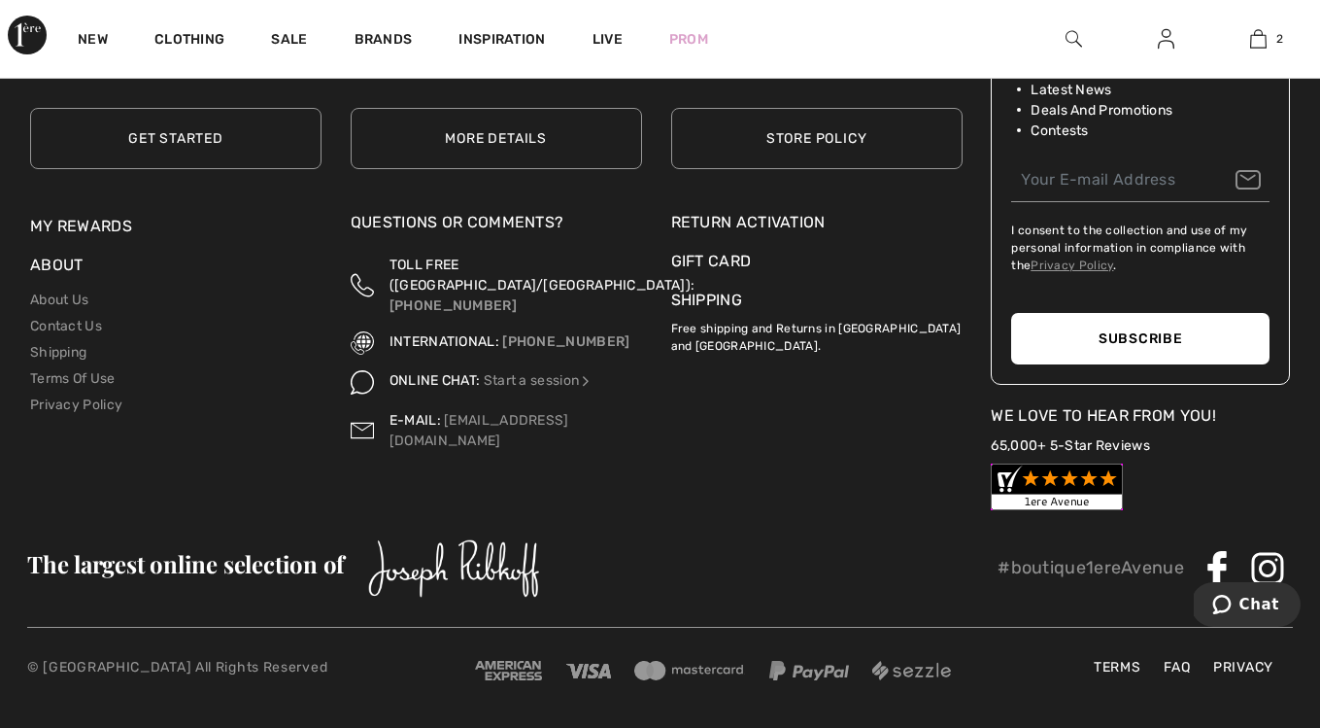
scroll to position [9063, 0]
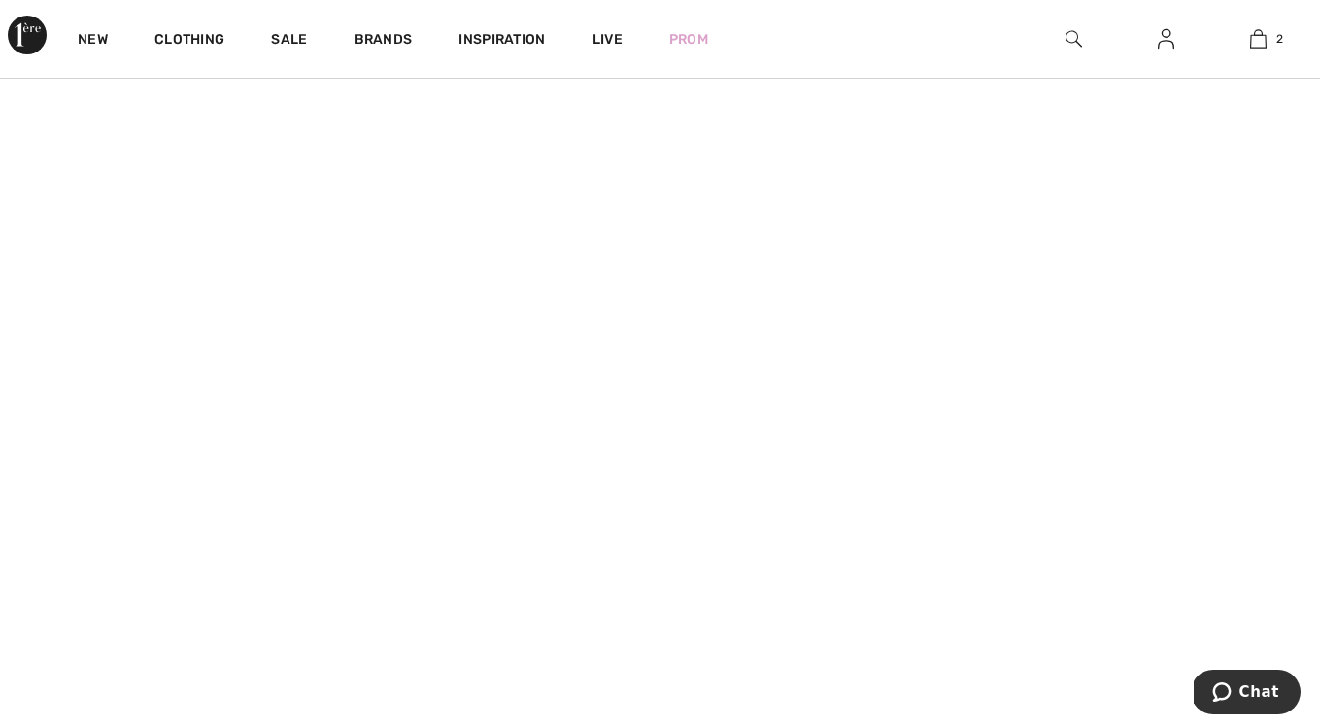
scroll to position [327, 0]
